Goal: Task Accomplishment & Management: Manage account settings

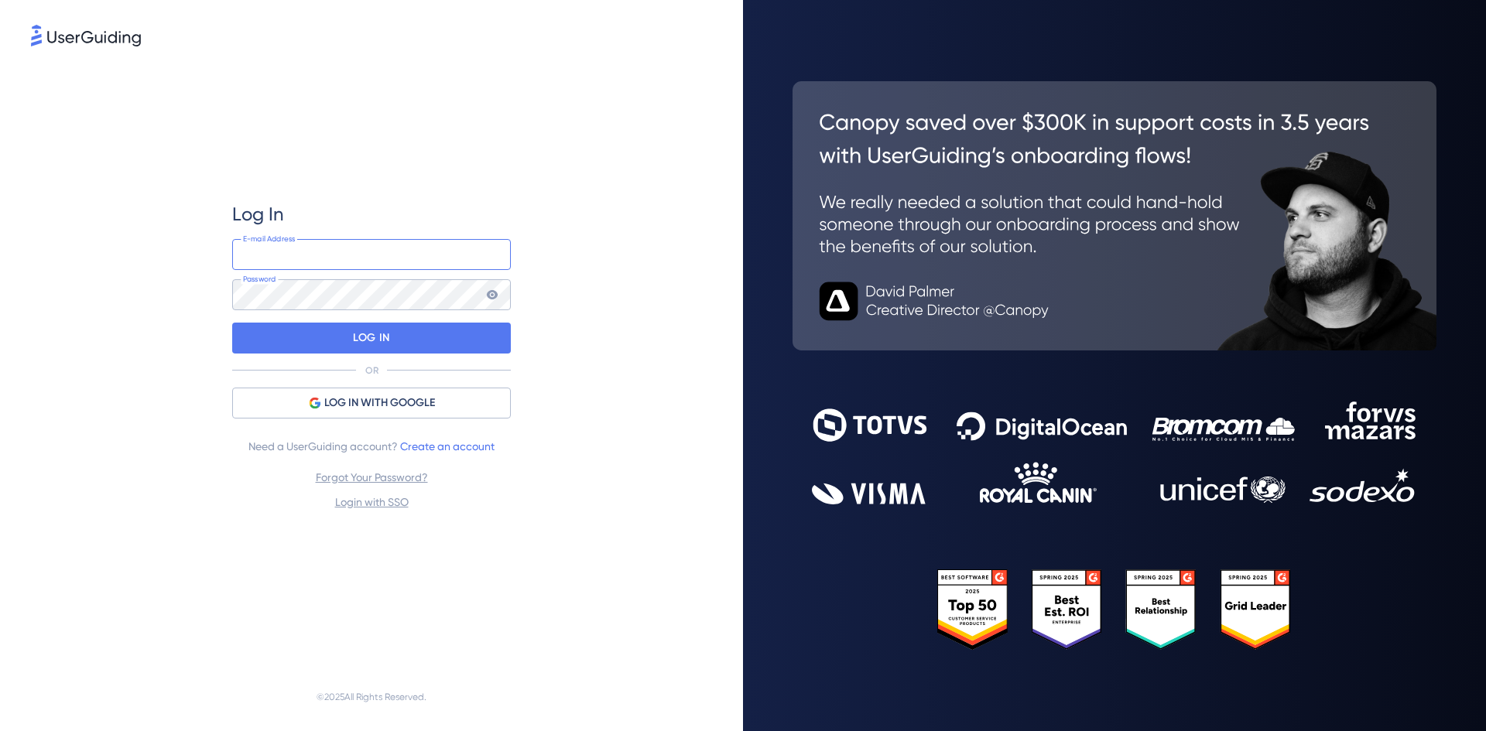
click at [340, 254] on input "email" at bounding box center [371, 254] width 279 height 31
click at [600, 319] on div "Log In E-mail Address Password LOG IN OR LOG IN WITH GOOGLE Need a UserGuiding …" at bounding box center [371, 357] width 681 height 614
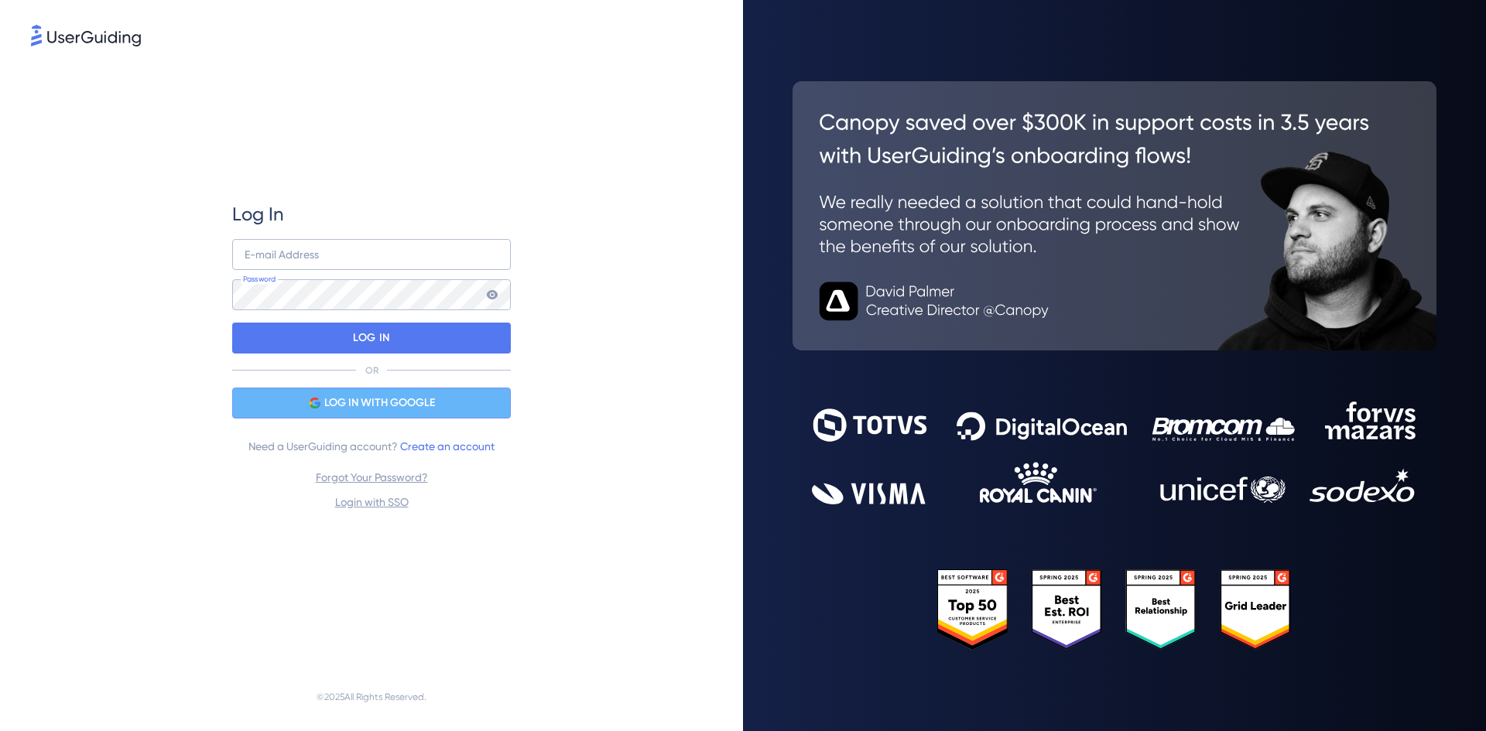
click at [423, 401] on span "LOG IN WITH GOOGLE" at bounding box center [379, 403] width 111 height 19
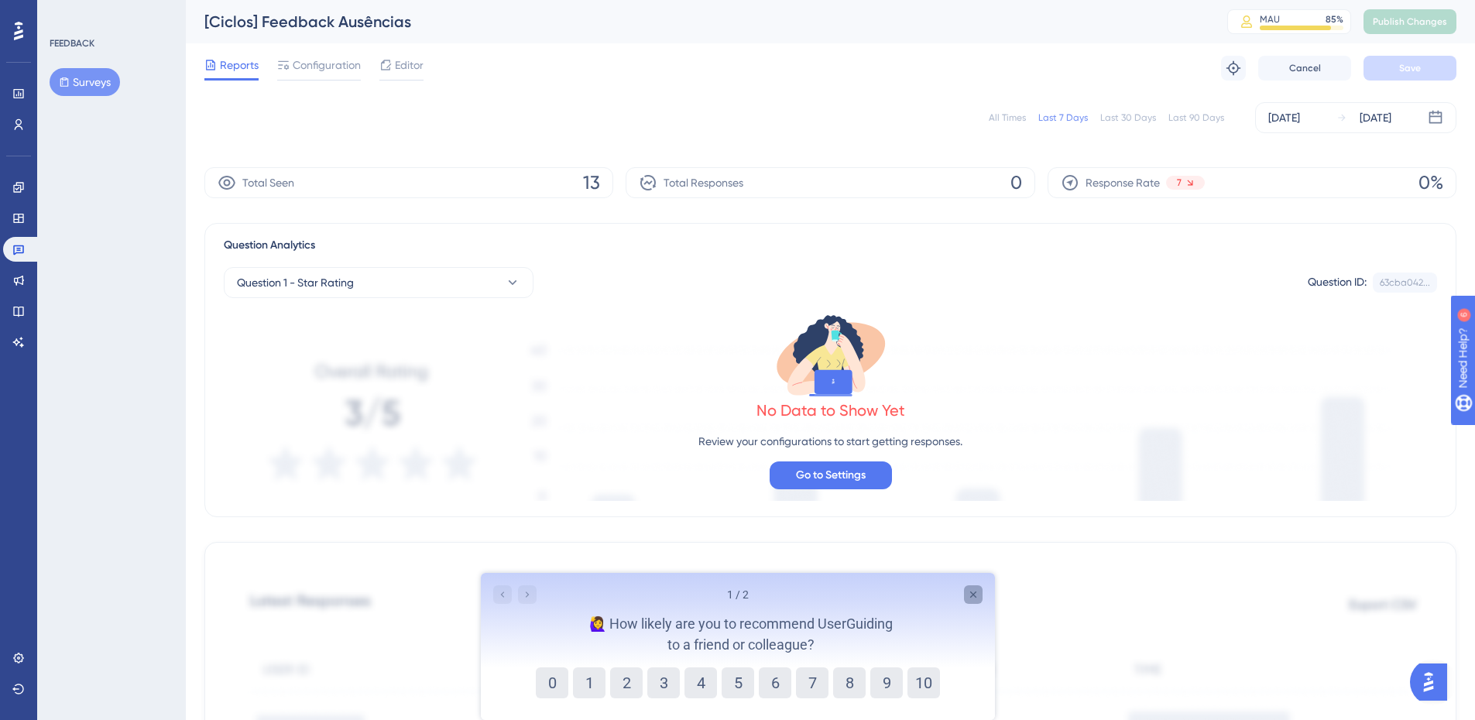
click at [976, 594] on icon "Close survey" at bounding box center [972, 594] width 12 height 12
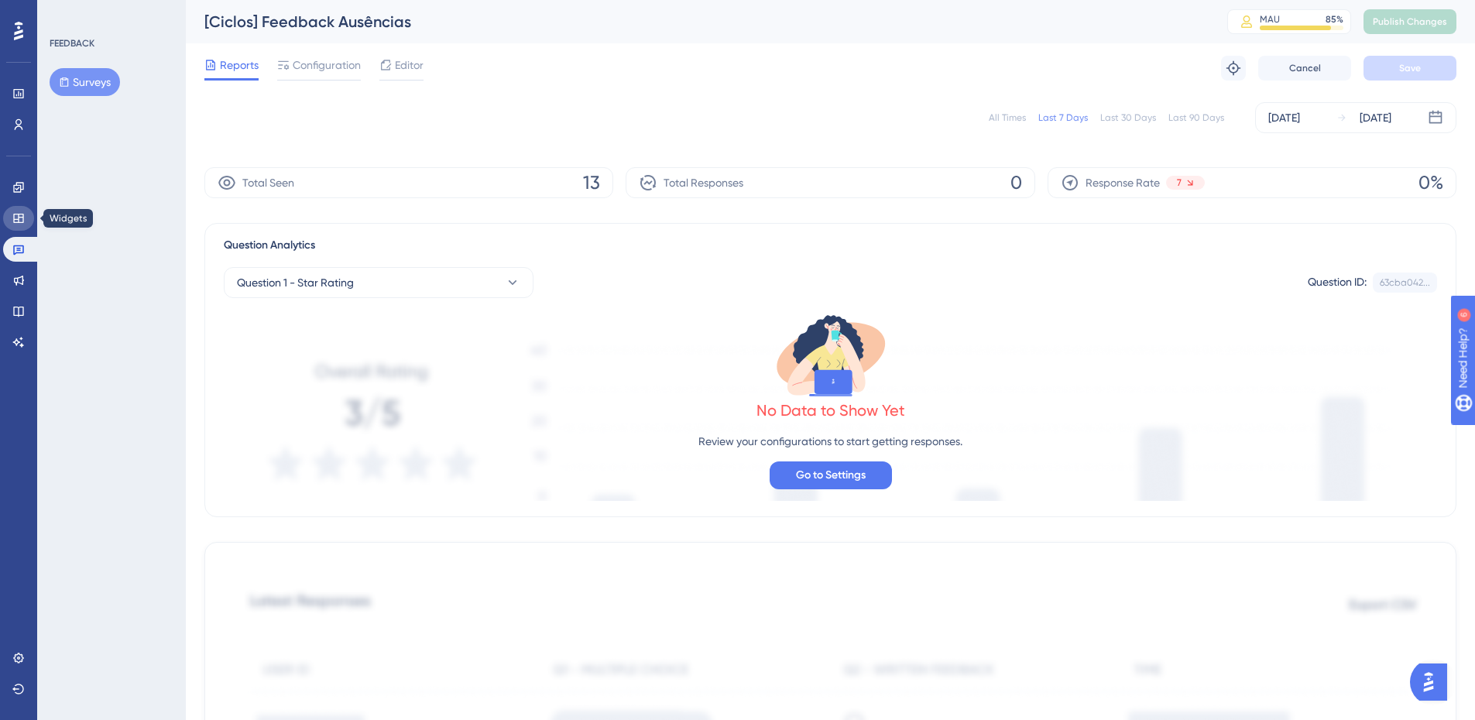
click at [22, 216] on icon at bounding box center [18, 218] width 12 height 12
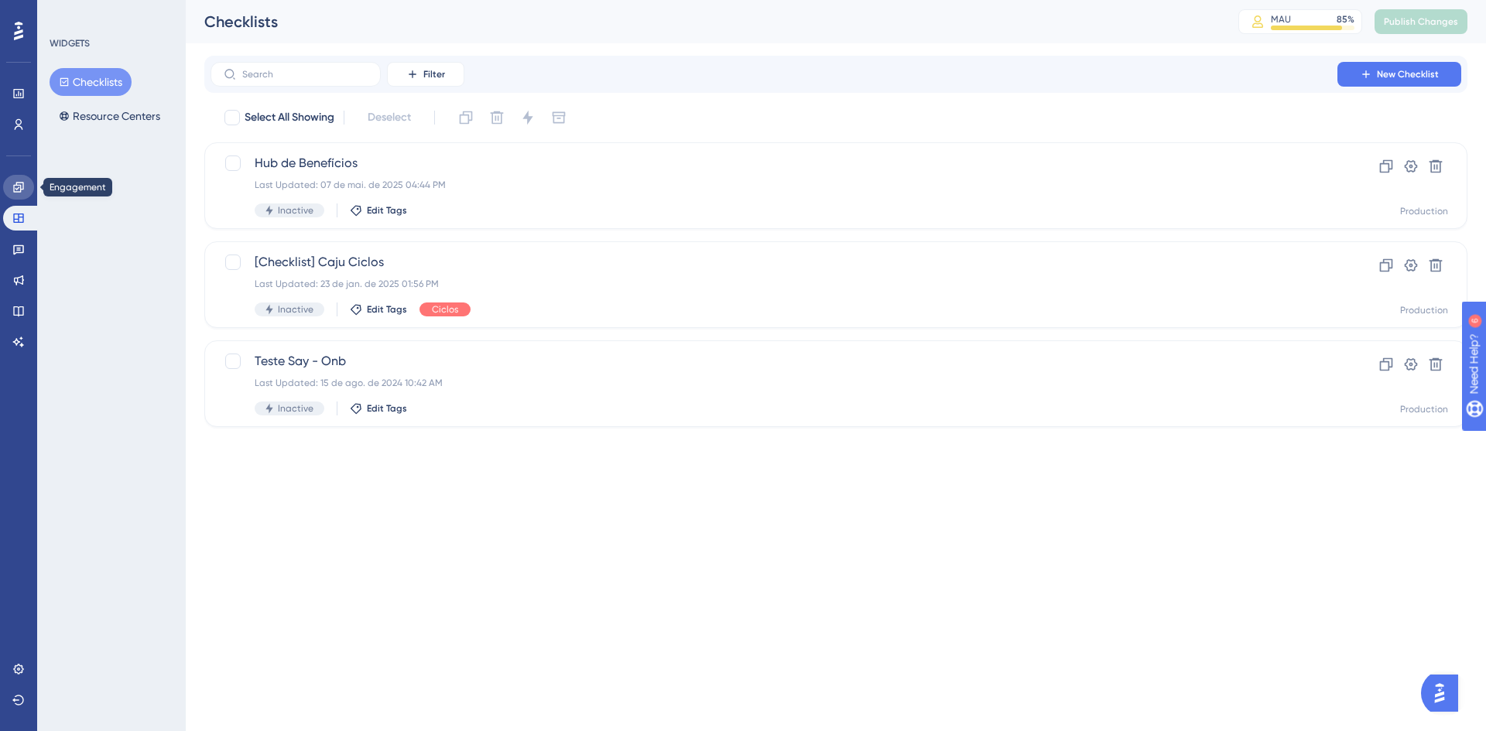
click at [22, 186] on icon at bounding box center [18, 187] width 12 height 12
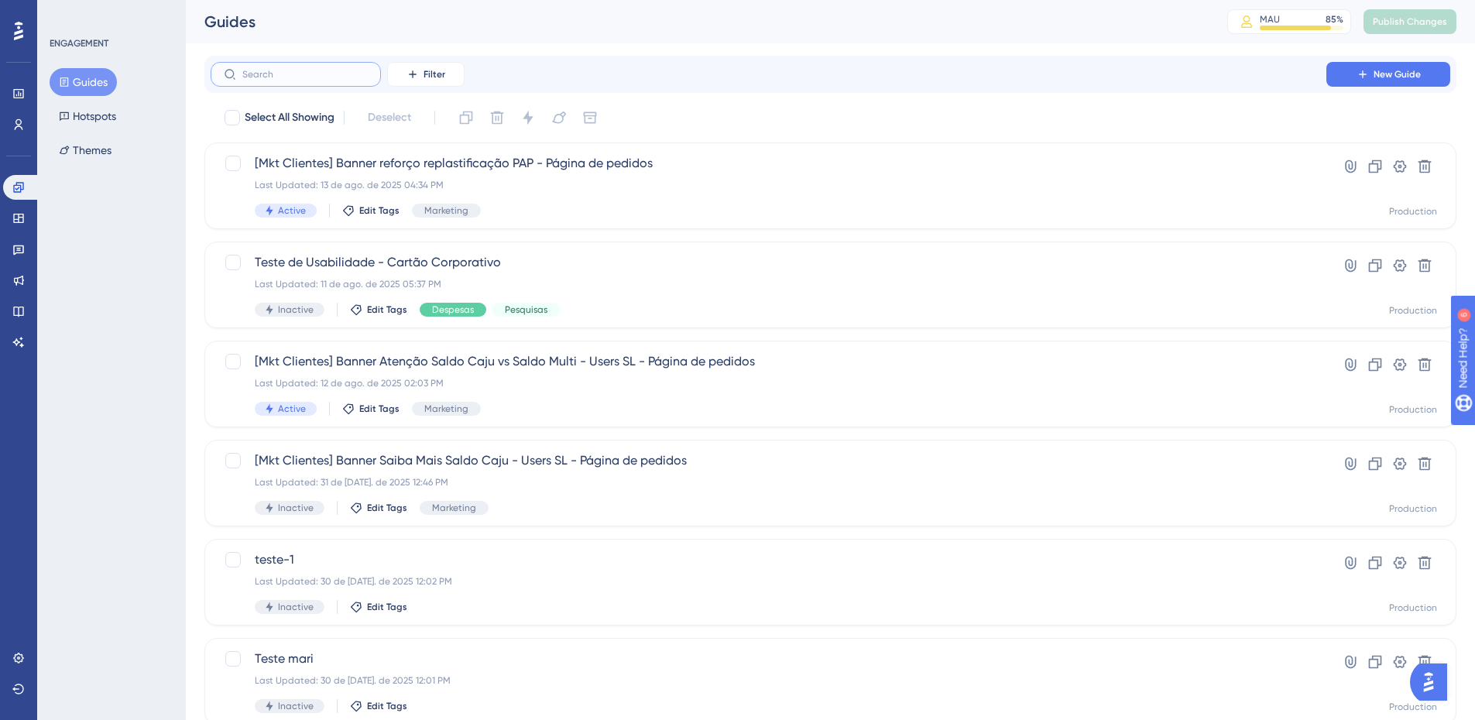
click at [272, 75] on input "text" at bounding box center [304, 74] width 125 height 11
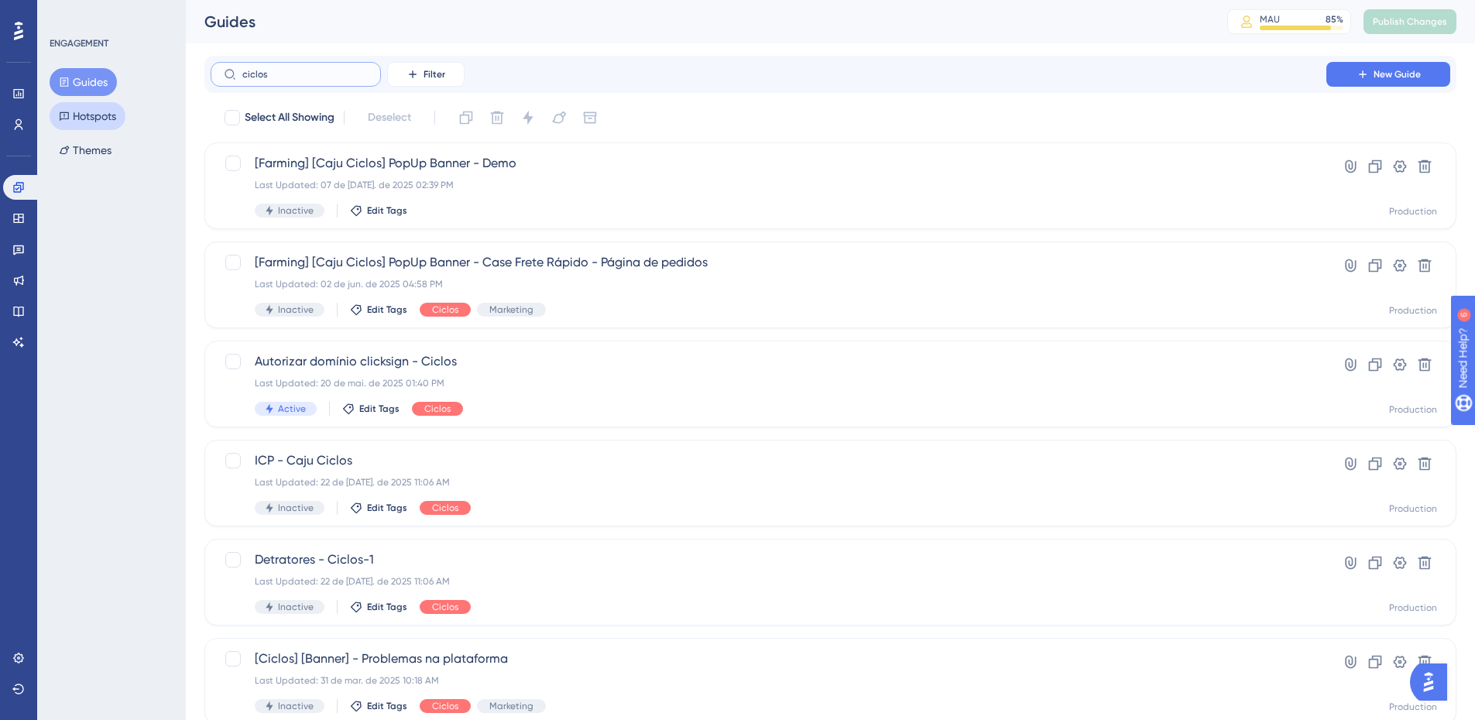
type input "ciclos"
click at [92, 113] on button "Hotspots" at bounding box center [88, 116] width 76 height 28
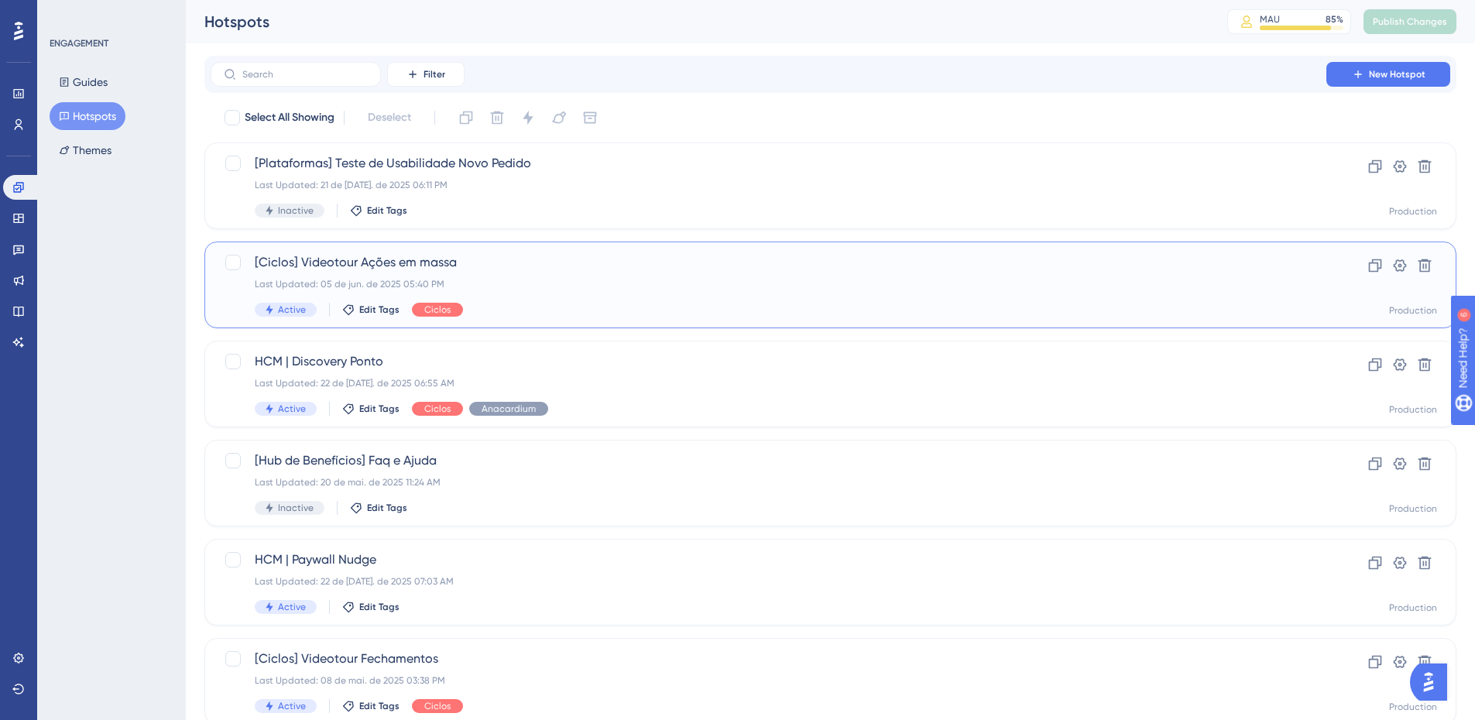
click at [368, 267] on span "[Ciclos] Videotour Ações em massa" at bounding box center [768, 262] width 1027 height 19
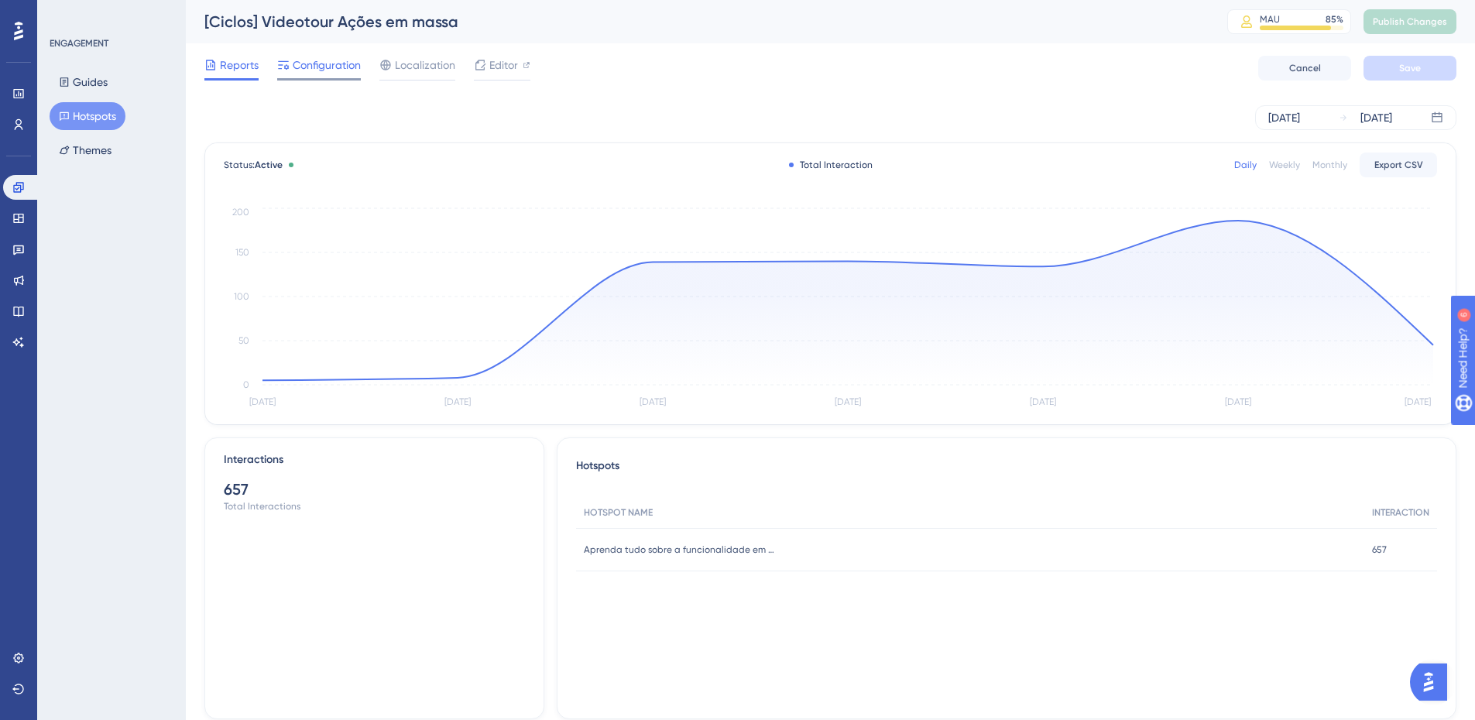
click at [333, 65] on span "Configuration" at bounding box center [327, 65] width 68 height 19
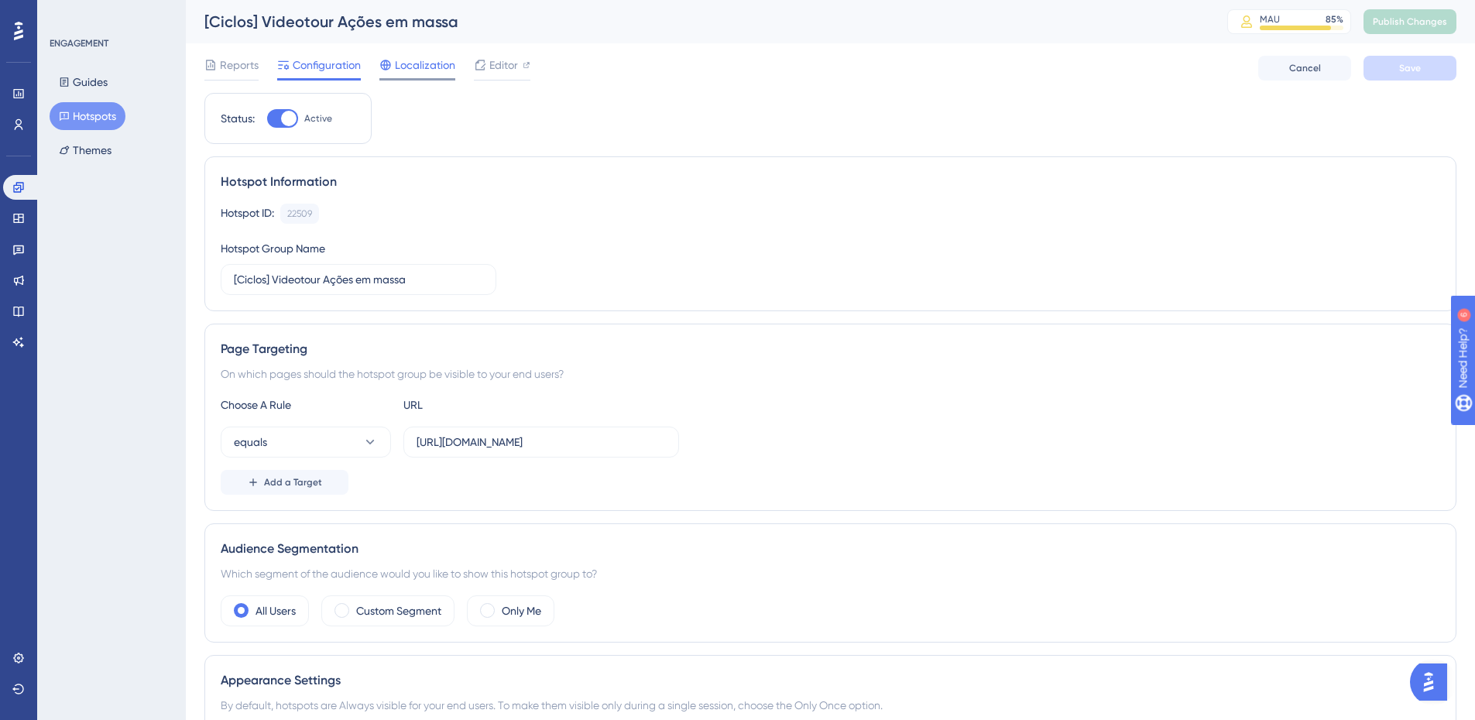
click at [437, 66] on span "Localization" at bounding box center [425, 65] width 60 height 19
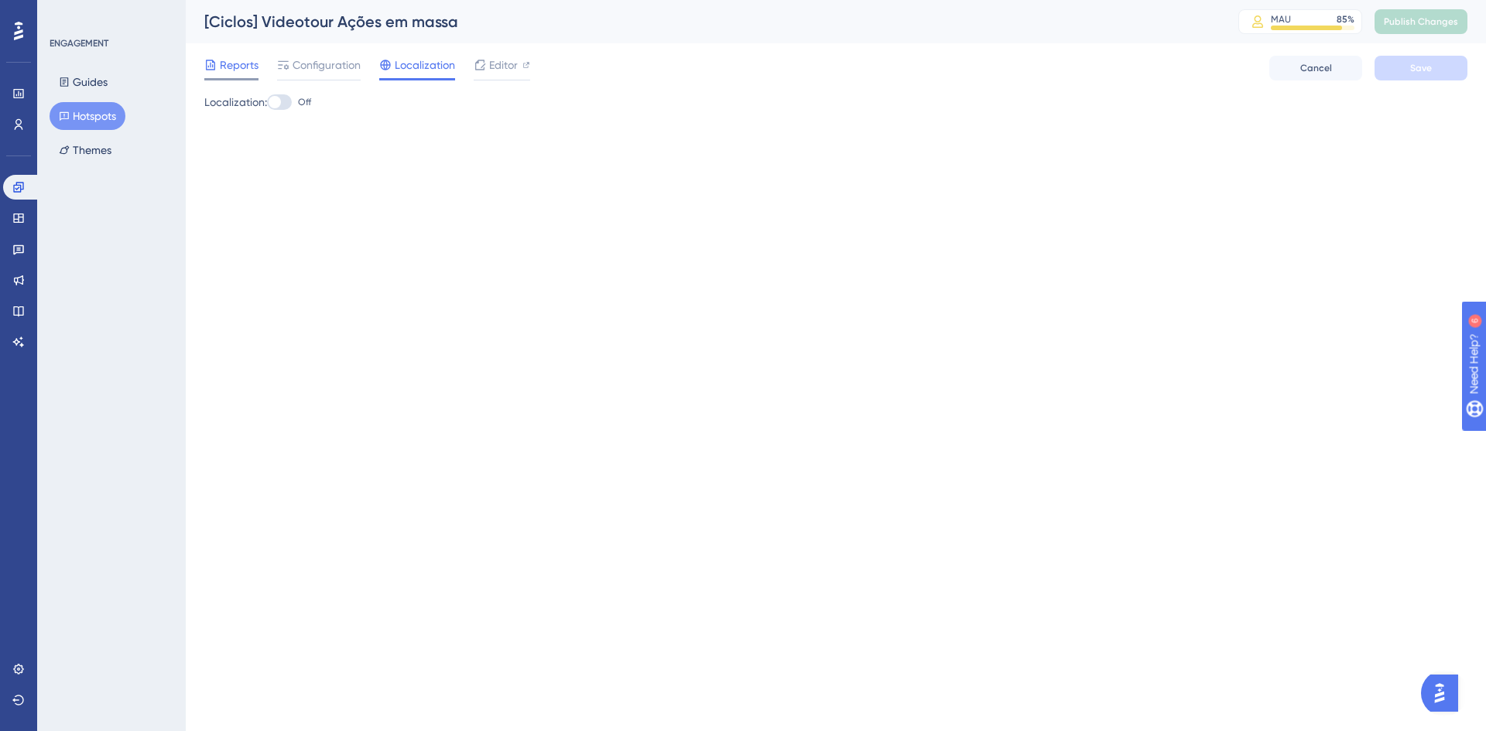
click at [242, 65] on span "Reports" at bounding box center [239, 65] width 39 height 19
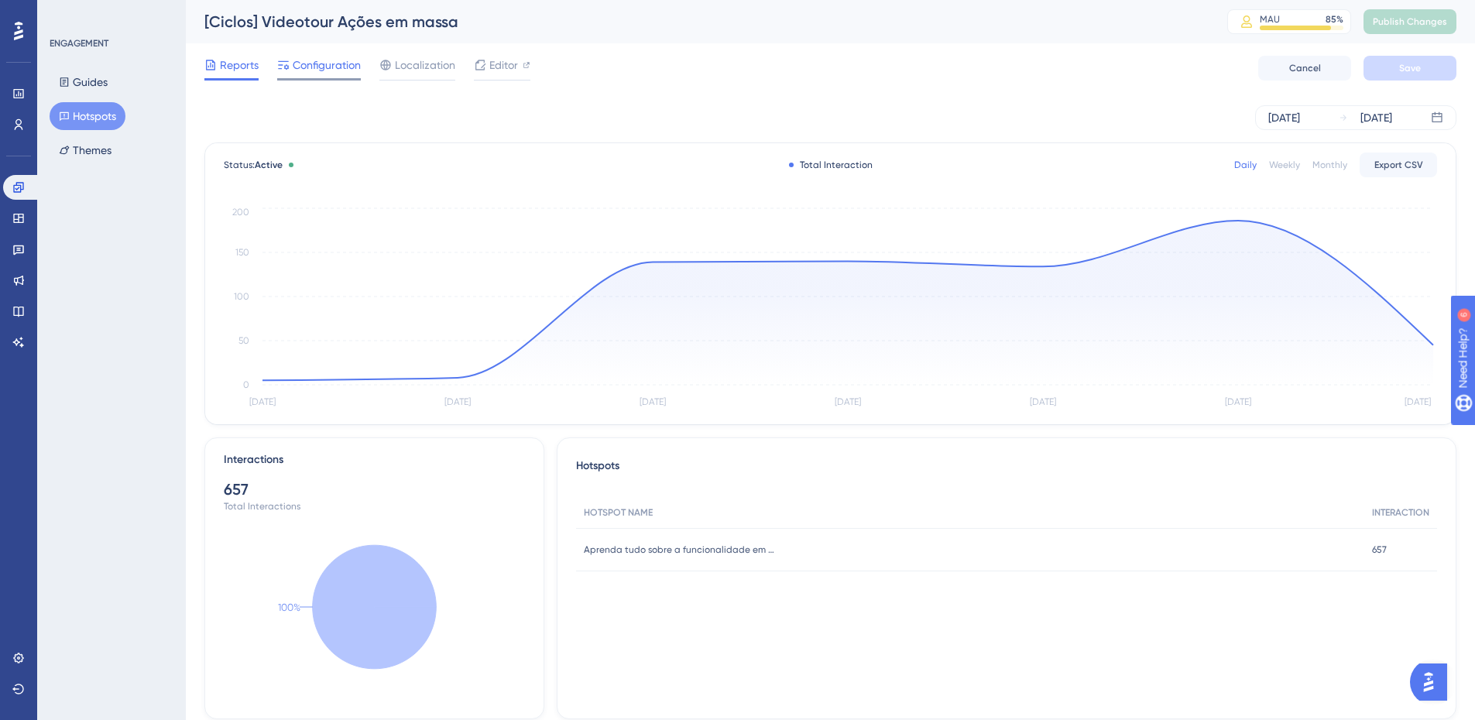
click at [317, 71] on span "Configuration" at bounding box center [327, 65] width 68 height 19
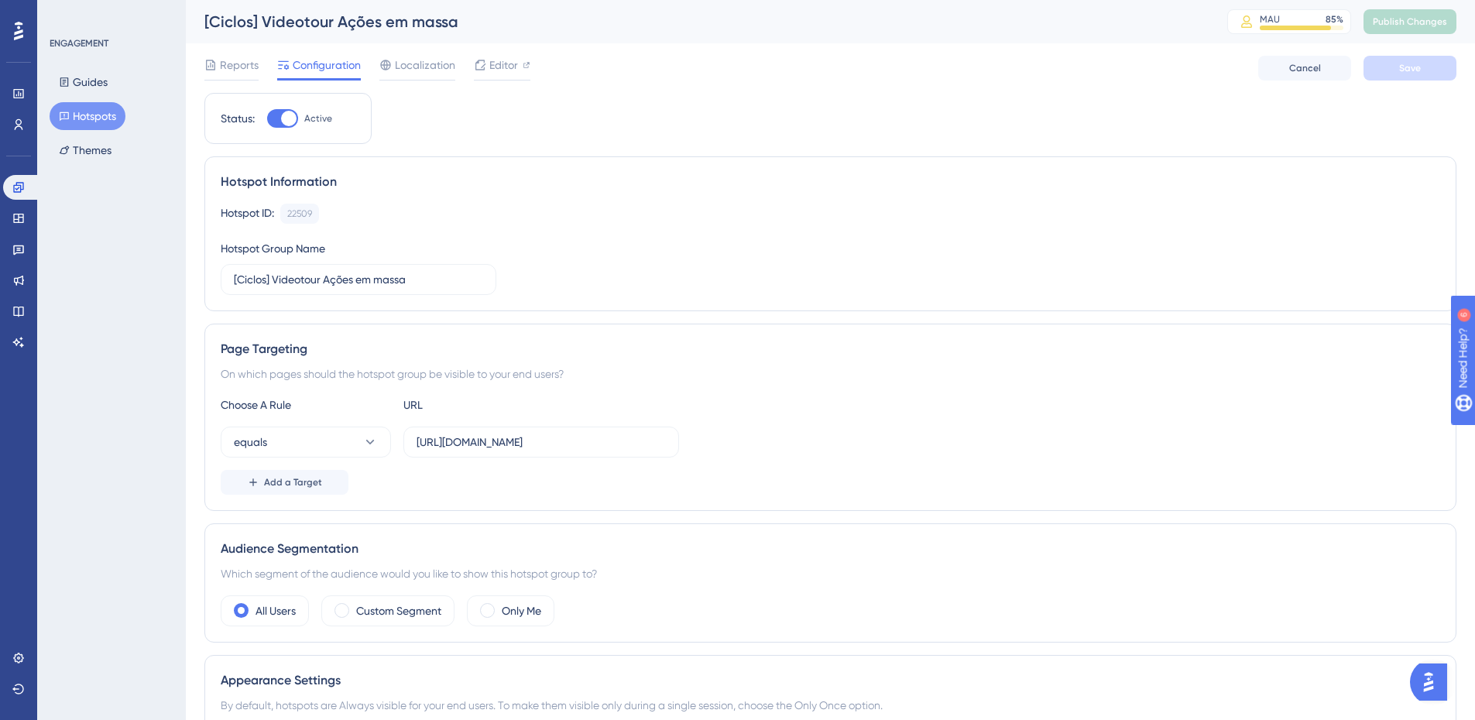
click at [270, 112] on div at bounding box center [282, 118] width 31 height 19
click at [267, 118] on input "Active" at bounding box center [266, 118] width 1 height 1
checkbox input "false"
click at [1406, 63] on span "Save" at bounding box center [1410, 68] width 22 height 12
click at [1423, 22] on span "Publish Changes" at bounding box center [1409, 21] width 74 height 12
